Goal: Navigation & Orientation: Find specific page/section

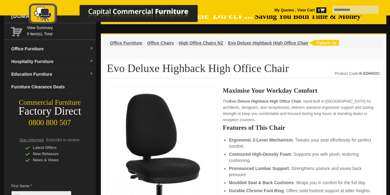
scroll to position [23, 0]
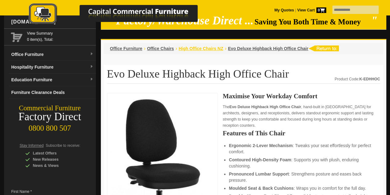
click at [195, 50] on span "High Office Chairs NZ" at bounding box center [201, 48] width 45 height 5
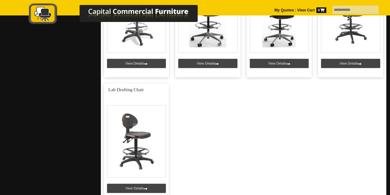
scroll to position [333, 0]
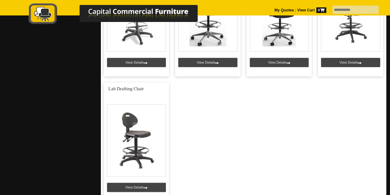
click at [390, 123] on html "My Quotes | View Cart 0 Menu Home About Us Testimonials Customer Service Delive…" at bounding box center [195, 62] width 390 height 790
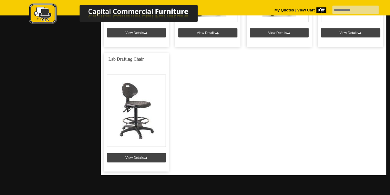
scroll to position [365, 0]
